Goal: Check status: Check status

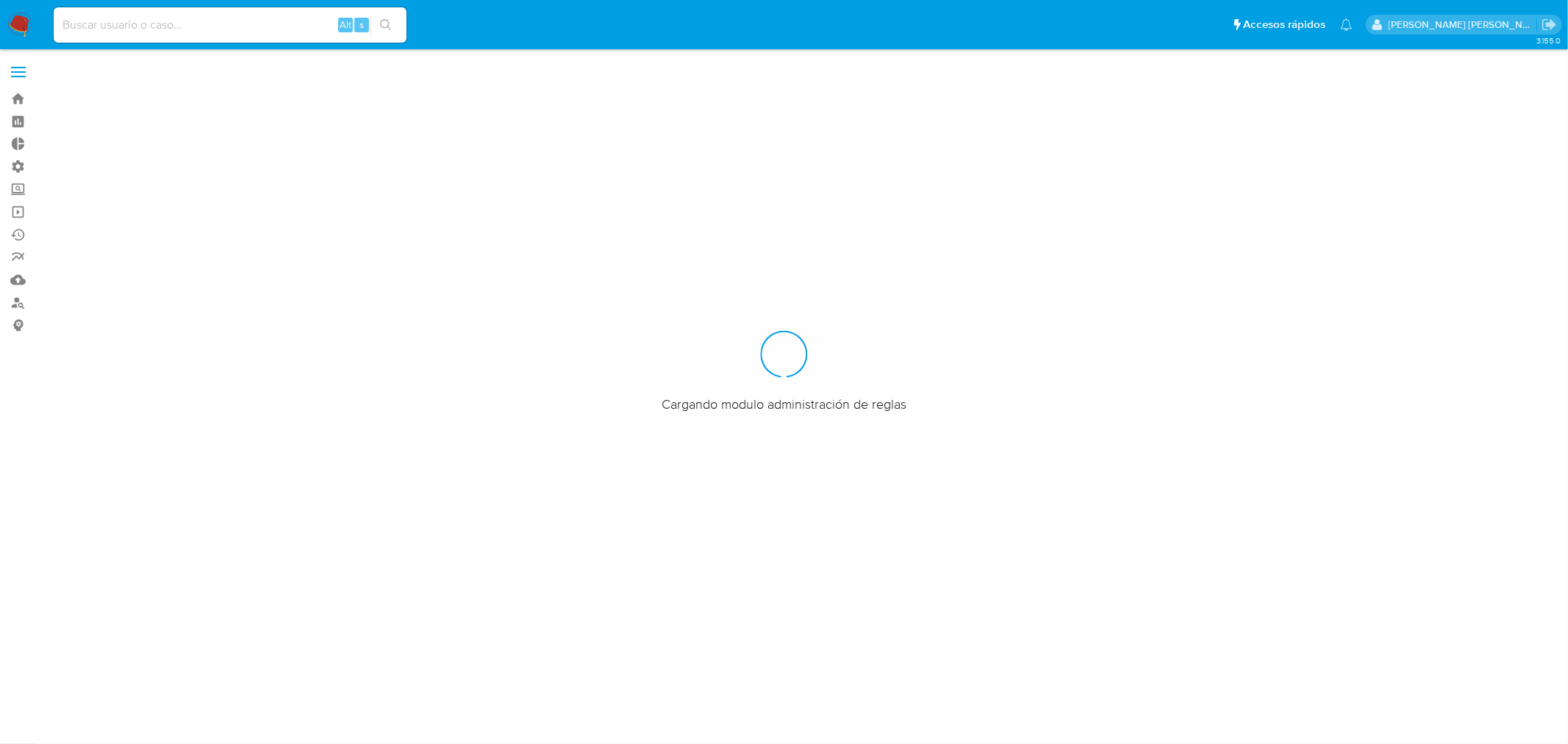
click at [115, 30] on input at bounding box center [231, 25] width 353 height 19
paste input "589005063"
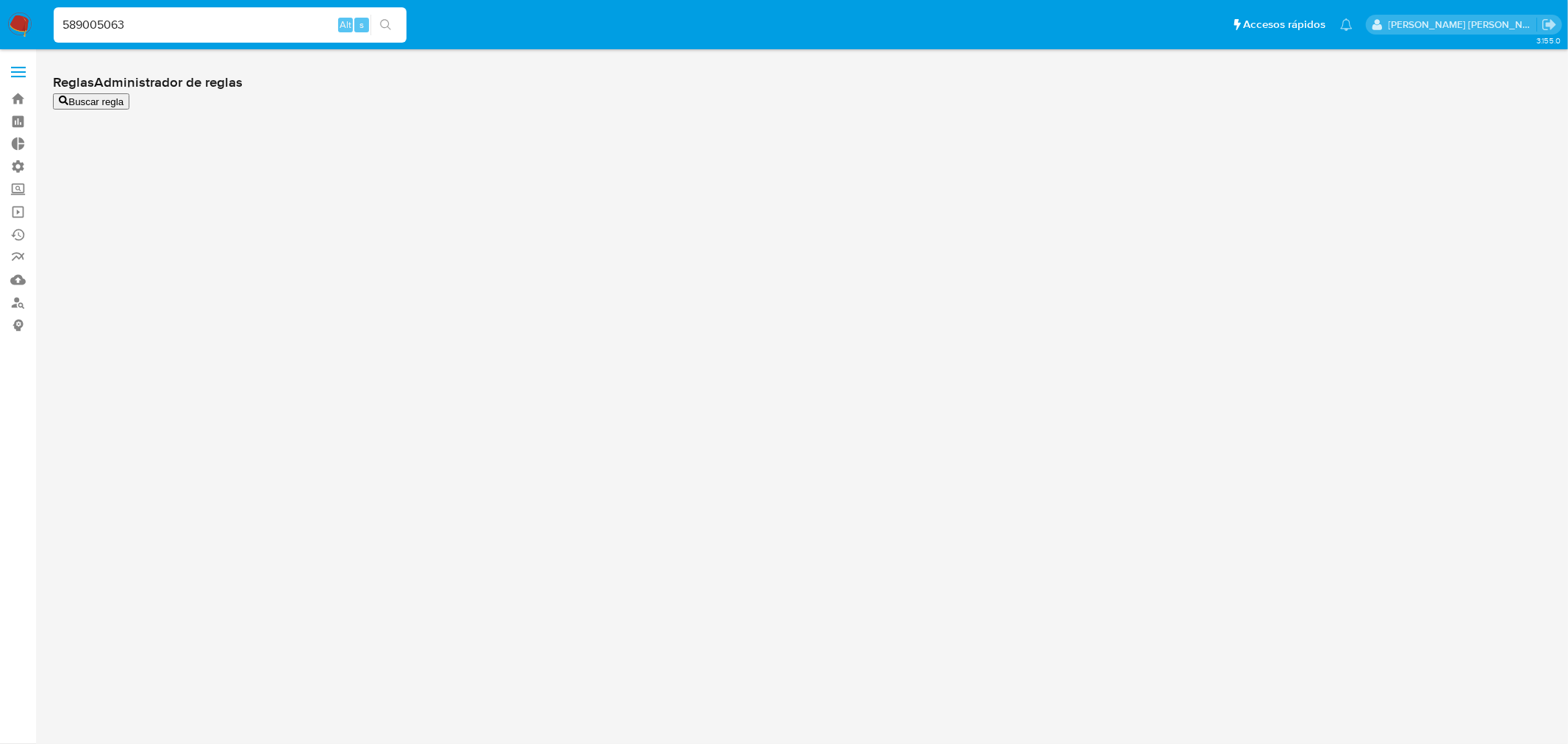
type input "589005063"
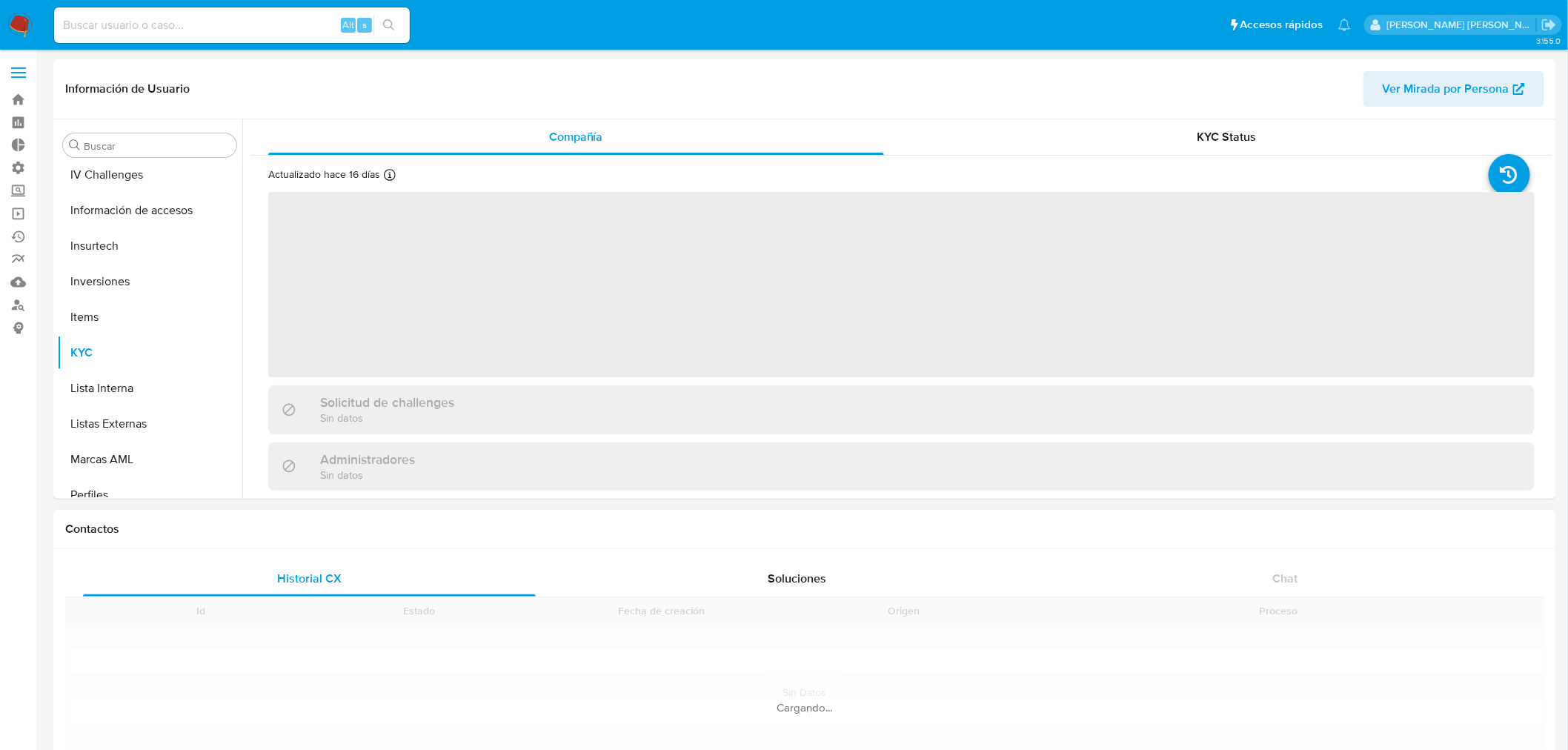
scroll to position [697, 0]
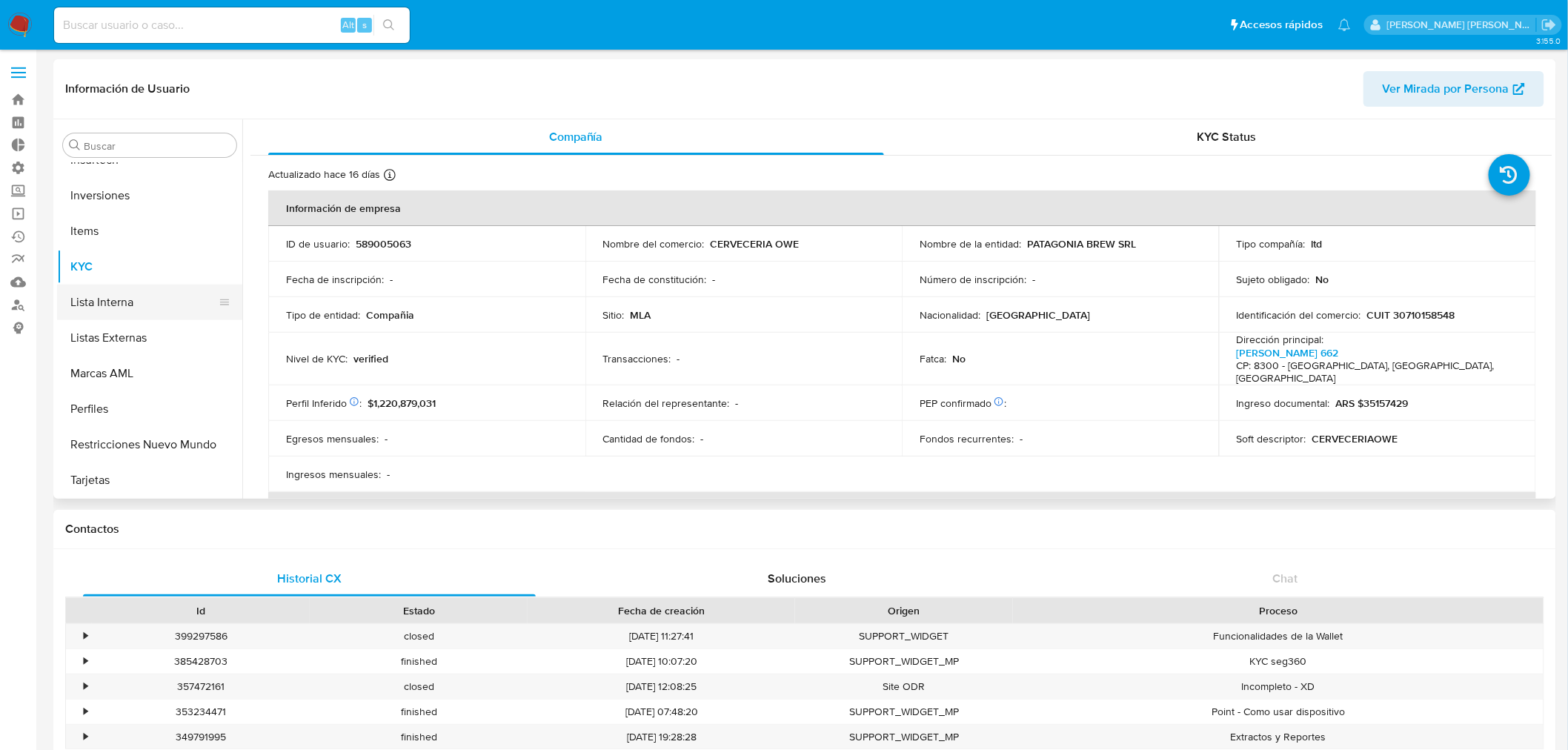
select select "10"
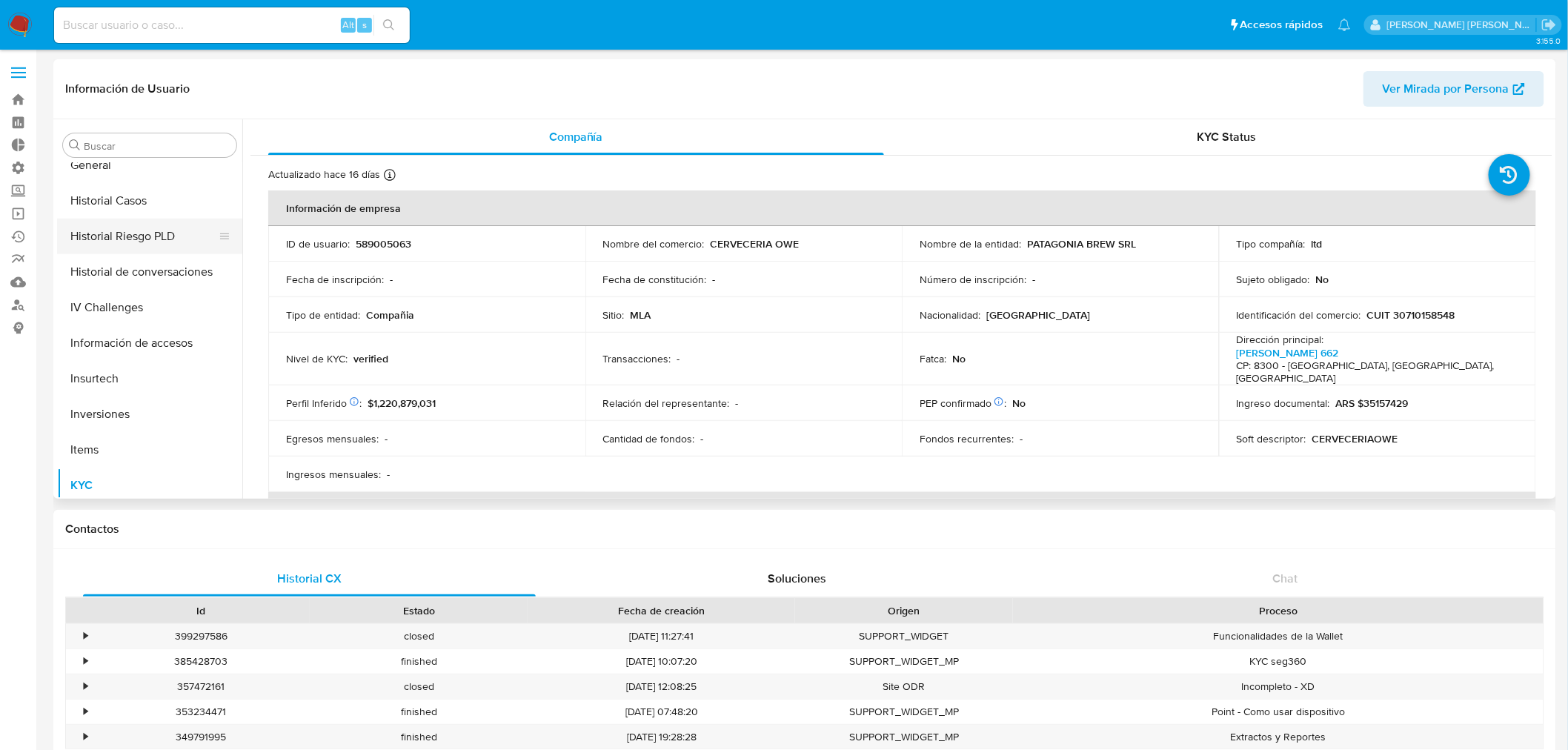
scroll to position [449, 0]
click at [95, 194] on button "General" at bounding box center [144, 193] width 173 height 35
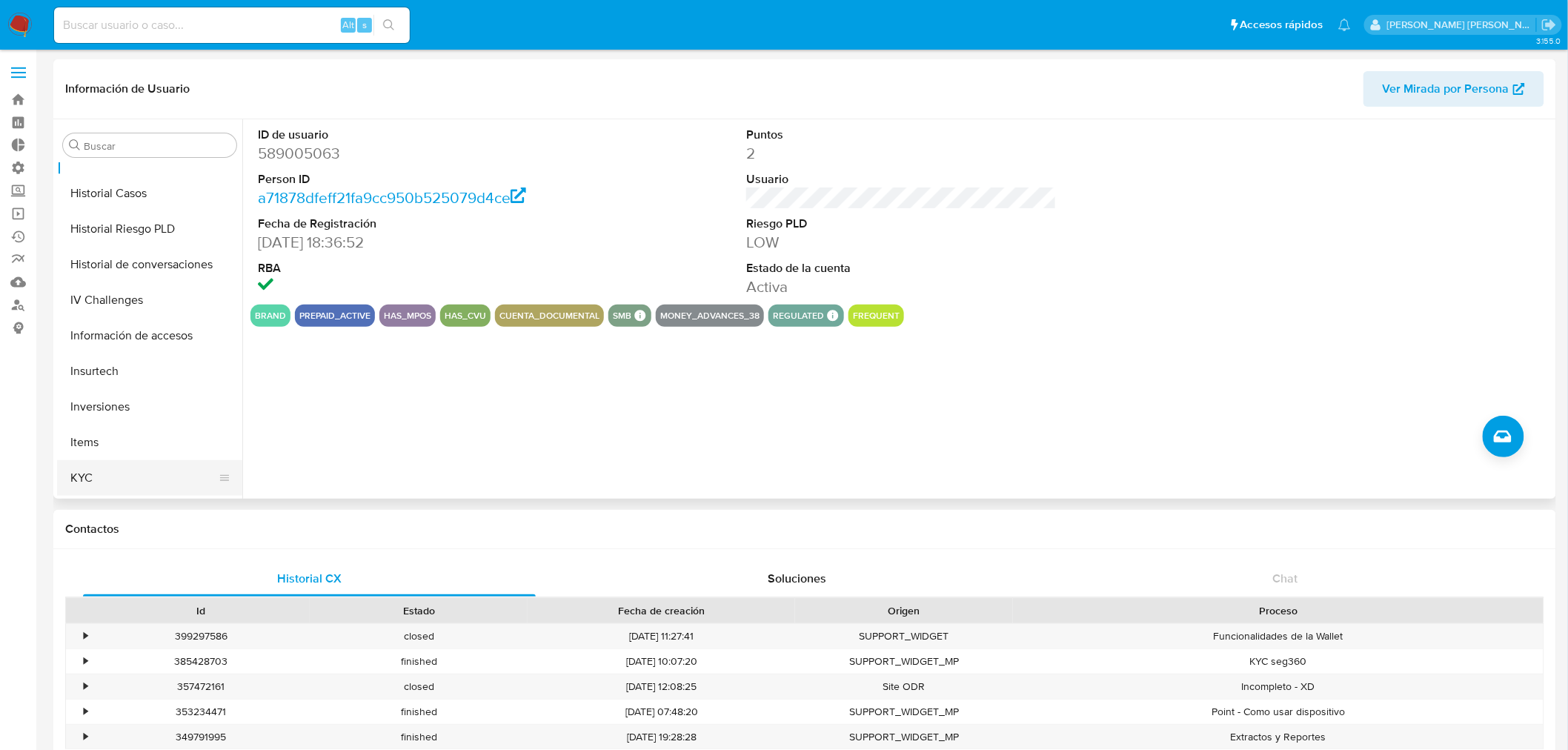
scroll to position [532, 0]
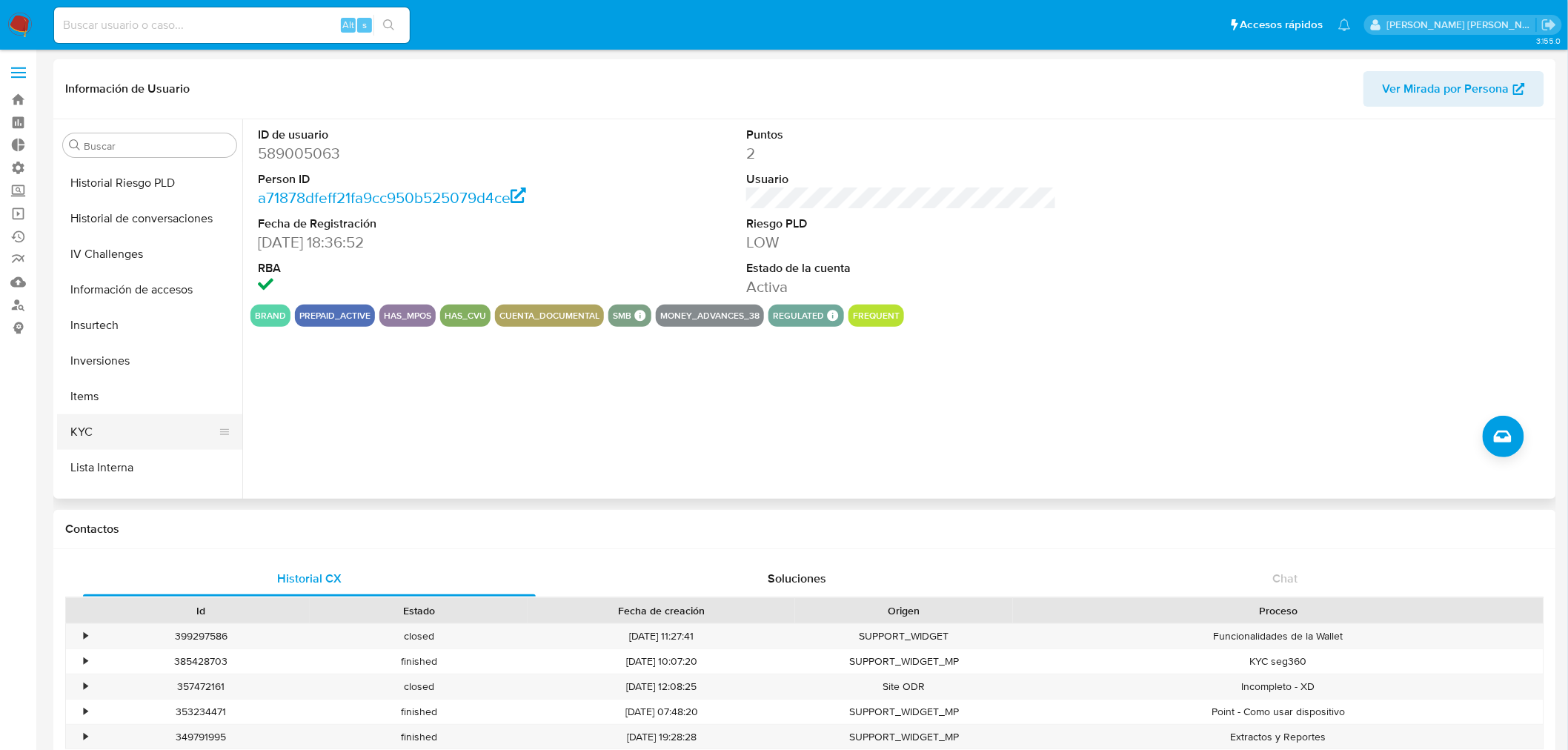
click at [110, 425] on button "KYC" at bounding box center [144, 432] width 173 height 35
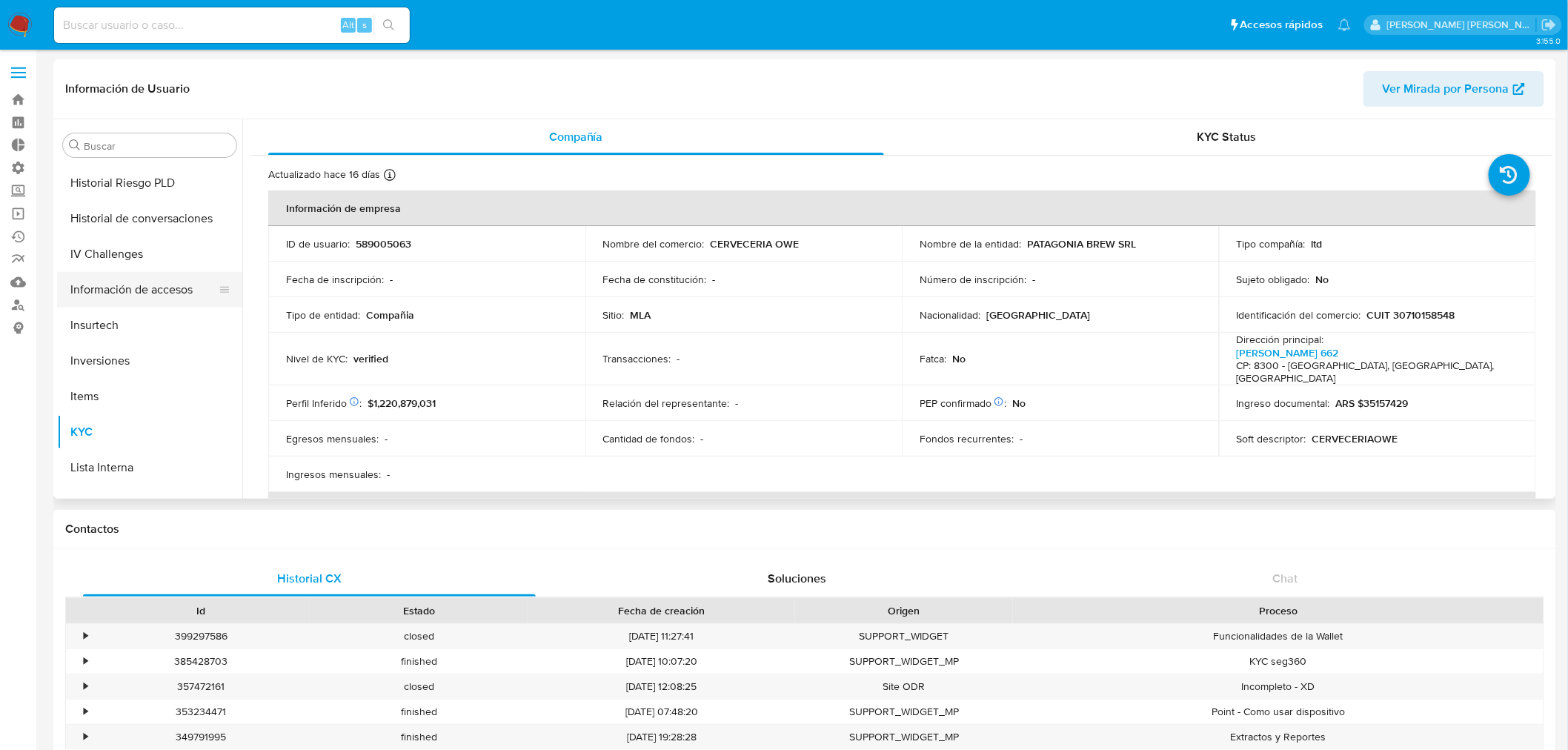
scroll to position [367, 0]
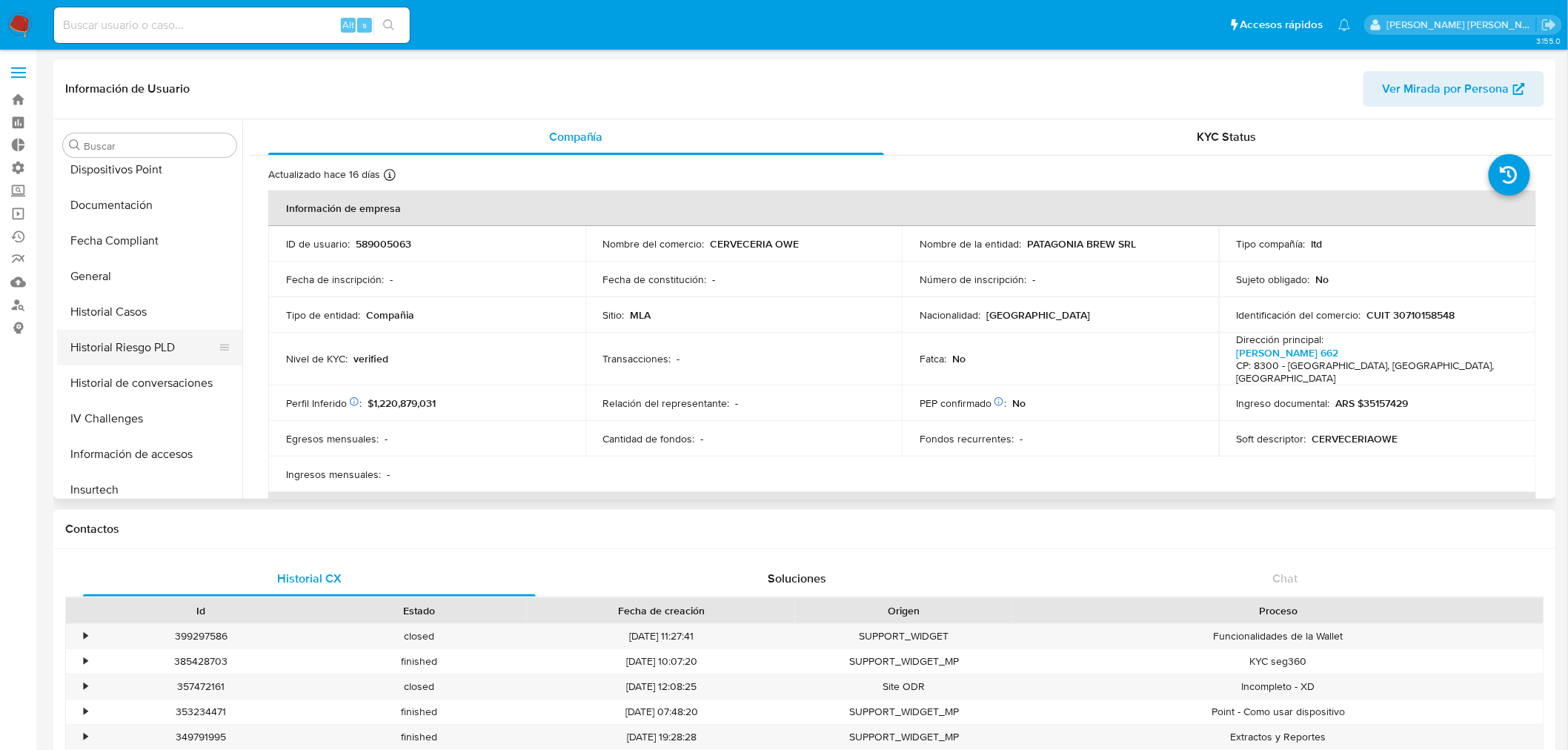
click at [117, 349] on button "Historial Riesgo PLD" at bounding box center [144, 347] width 173 height 35
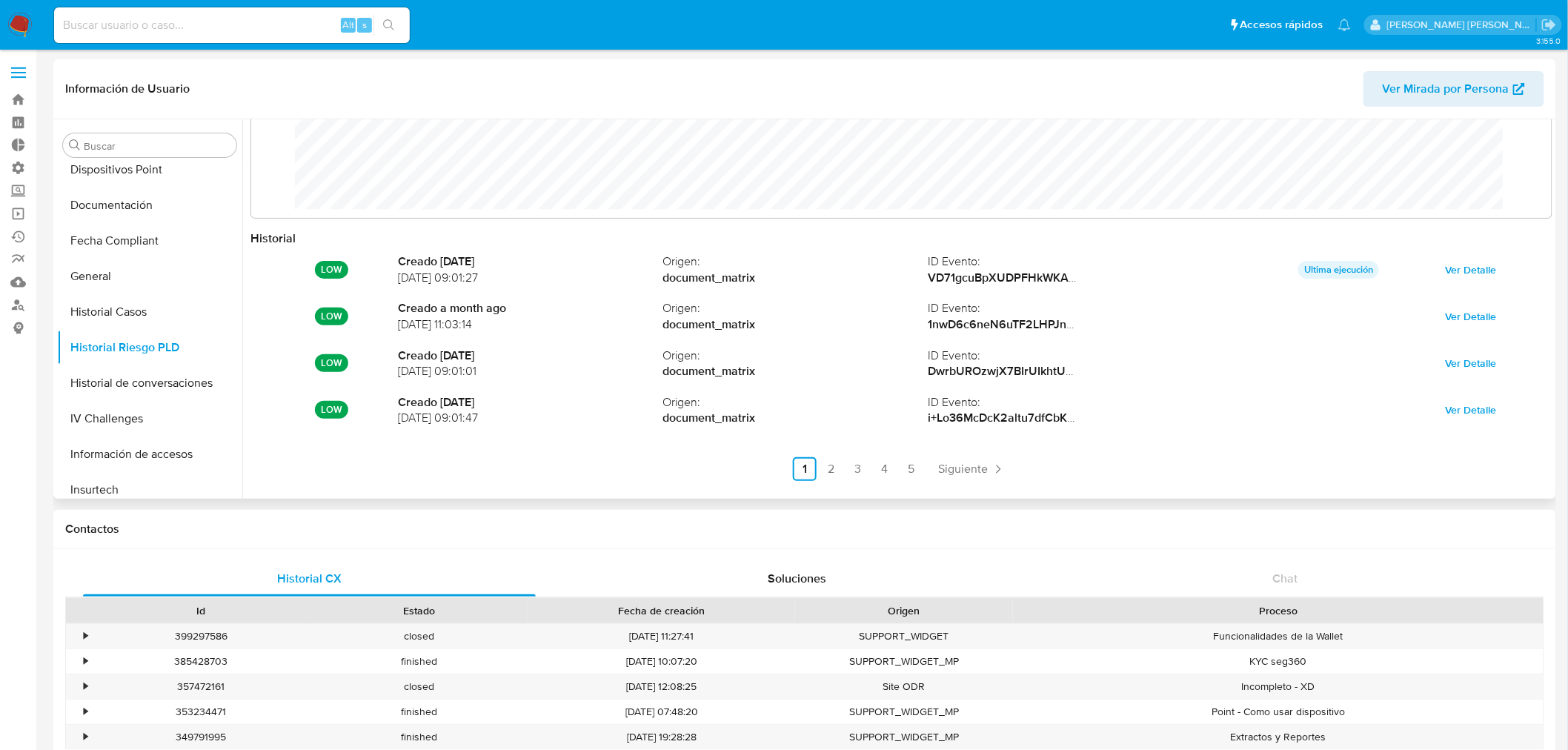
scroll to position [78, 0]
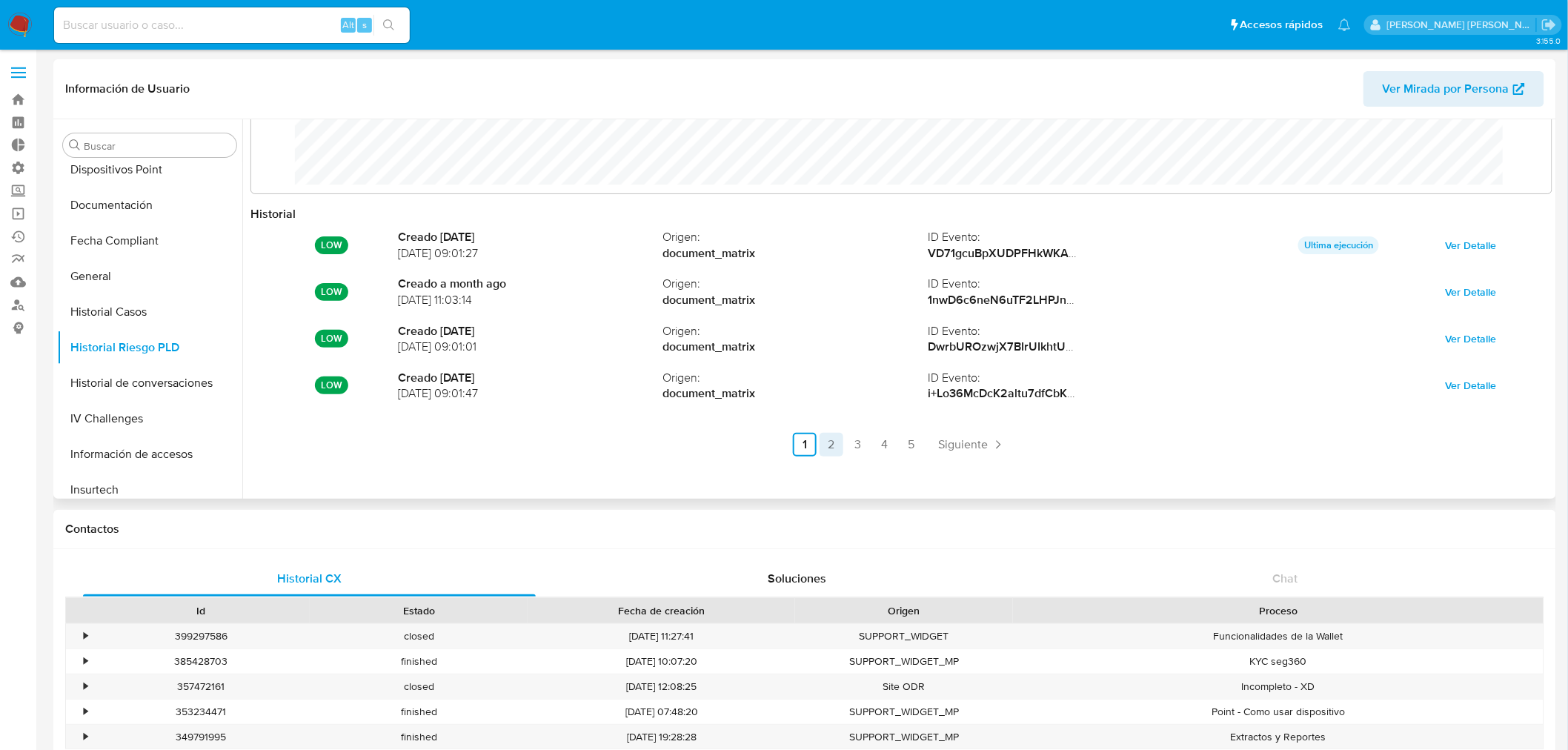
click at [821, 442] on link "2" at bounding box center [831, 444] width 24 height 24
click at [886, 445] on link "3" at bounding box center [898, 444] width 24 height 24
